Goal: Task Accomplishment & Management: Use online tool/utility

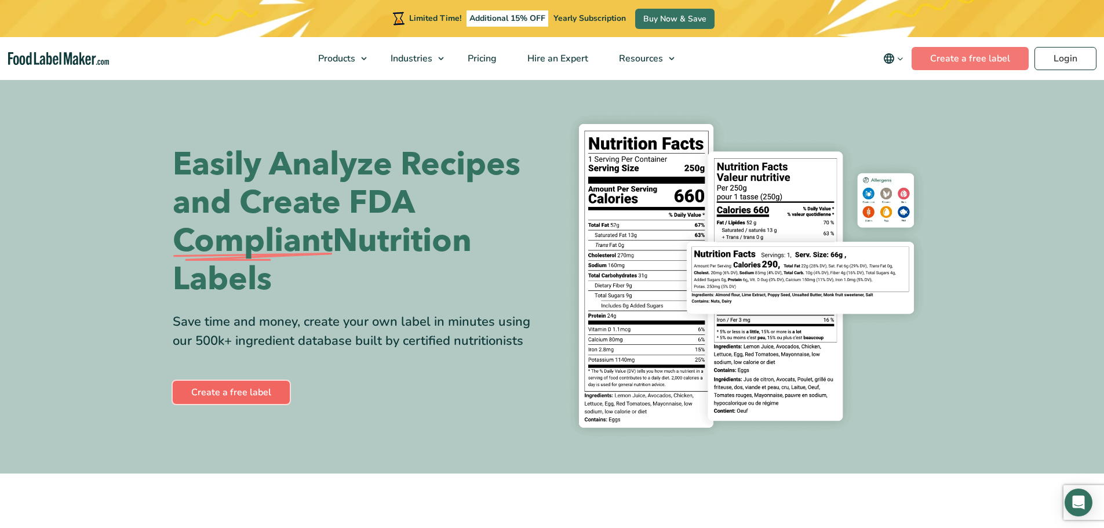
click at [251, 384] on link "Create a free label" at bounding box center [231, 392] width 117 height 23
